Goal: Information Seeking & Learning: Find specific fact

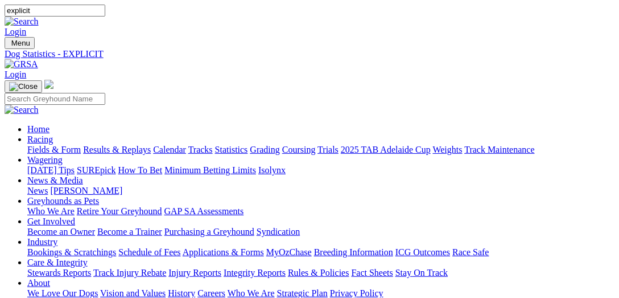
type input "explicit"
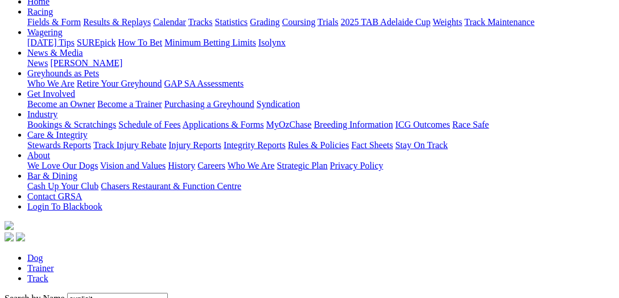
scroll to position [175, 0]
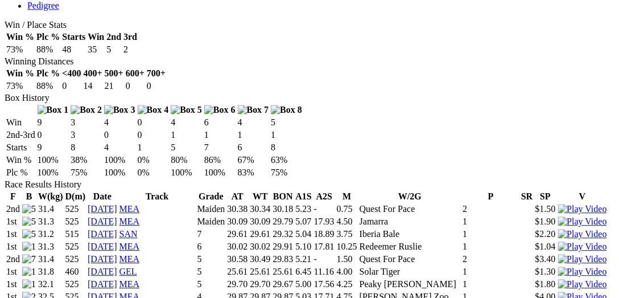
scroll to position [703, 0]
